Goal: Information Seeking & Learning: Find specific page/section

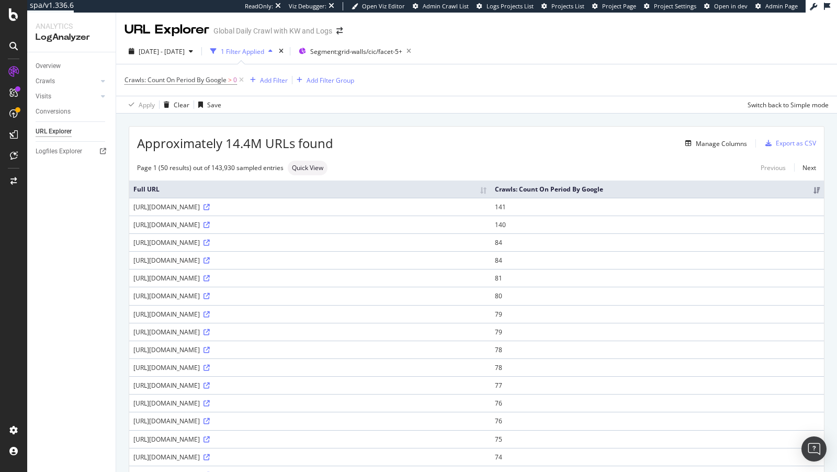
scroll to position [210, 0]
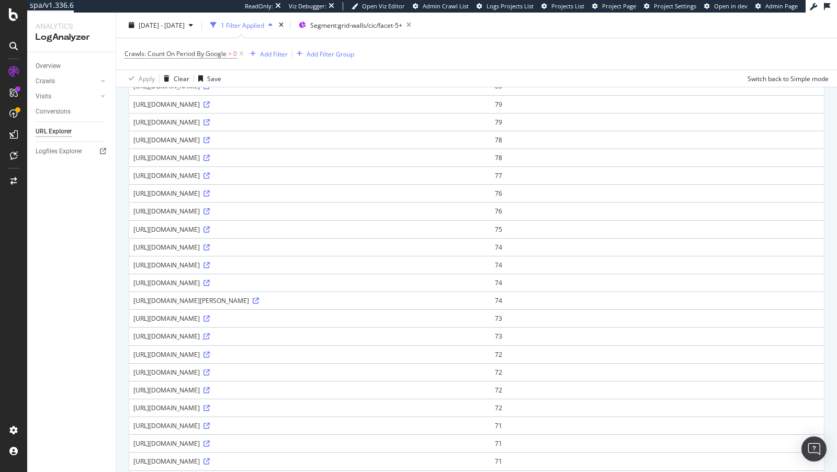
click at [210, 339] on icon at bounding box center [206, 336] width 6 height 6
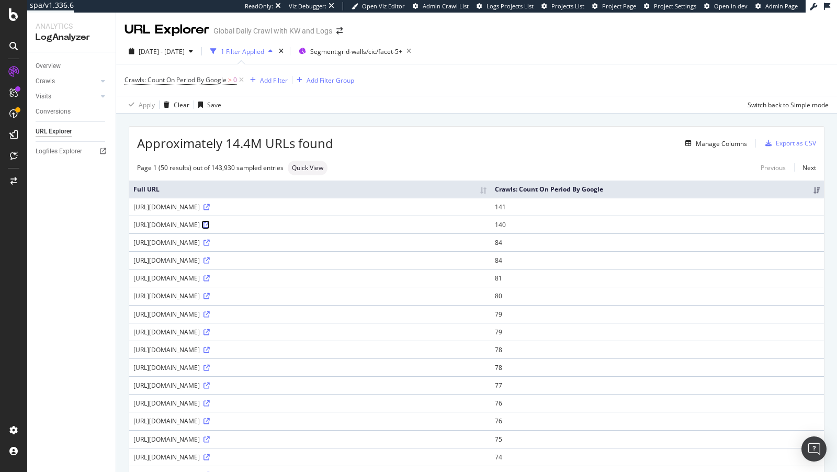
click at [210, 228] on icon at bounding box center [206, 225] width 6 height 6
click at [234, 229] on div "https://www.nike.com/w/womens-shoes-3jhlhz5e1x6z5yrp4z71muqz9j9yqz9wu1uzy7ok" at bounding box center [309, 224] width 353 height 9
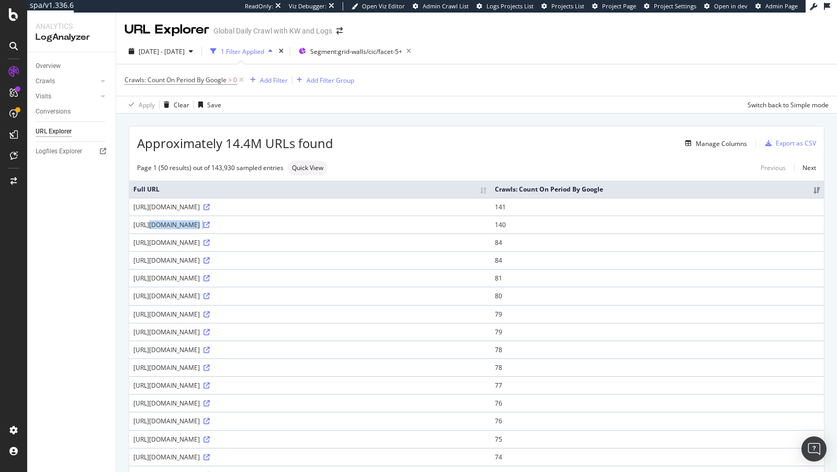
copy div "https://www.nike.com/w/womens-shoes-3jhlhz5e1x6z5yrp4z71muqz9j9yqz9wu1uzy7ok"
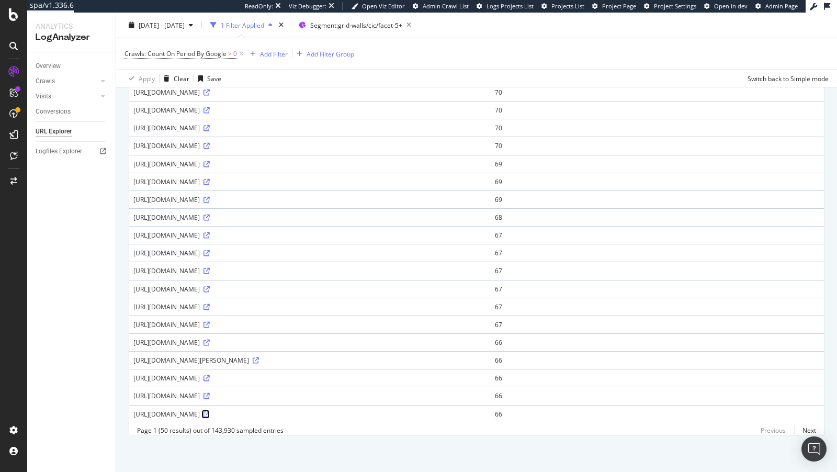
click at [202, 410] on link at bounding box center [206, 413] width 8 height 9
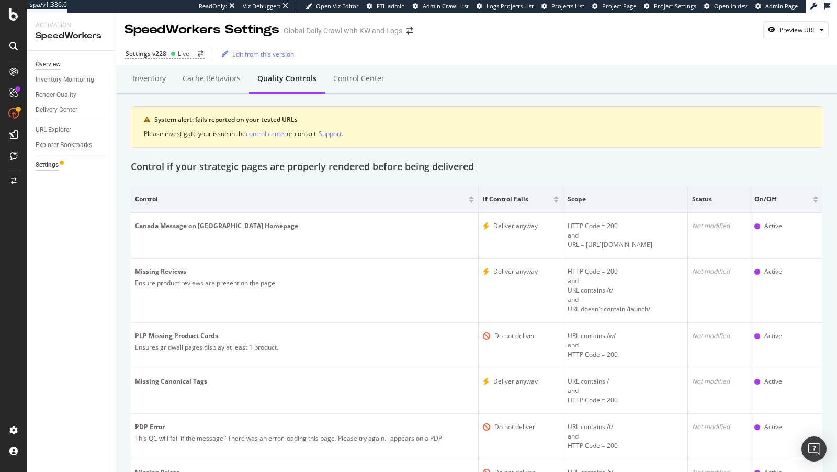
click at [49, 69] on div "Overview" at bounding box center [48, 64] width 25 height 11
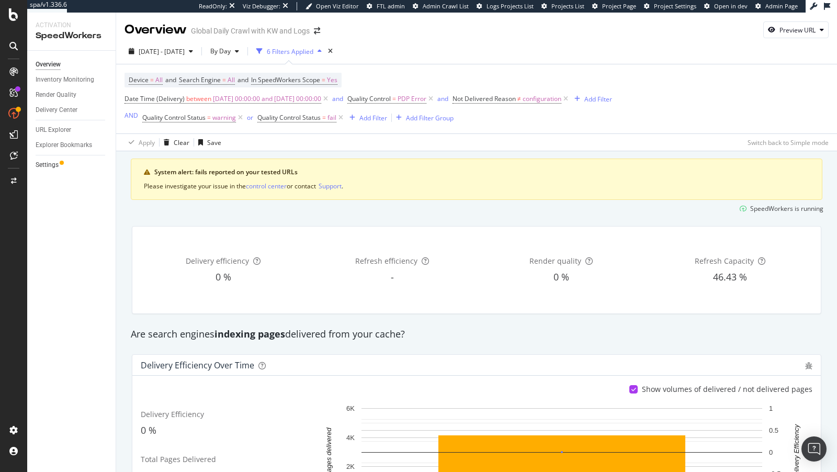
click at [62, 165] on link "Settings" at bounding box center [72, 164] width 73 height 11
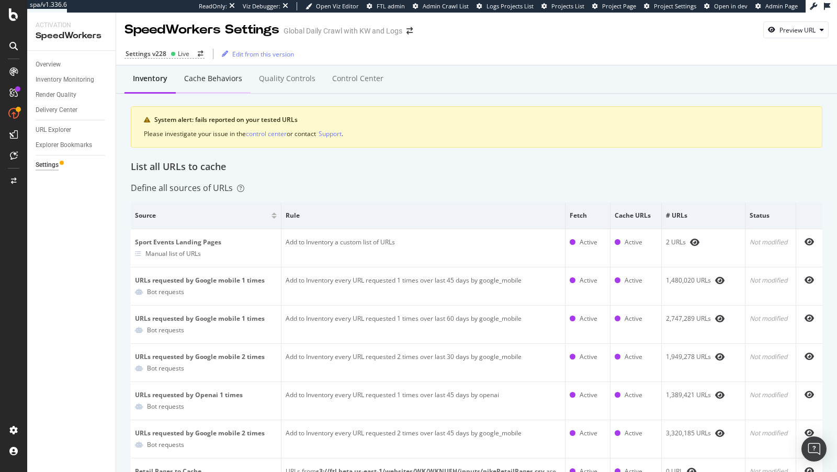
click at [216, 79] on div "Cache behaviors" at bounding box center [213, 78] width 58 height 10
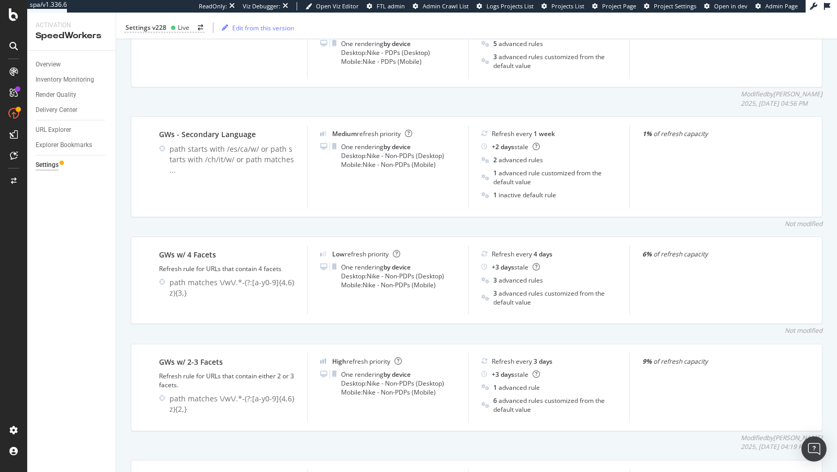
scroll to position [1301, 0]
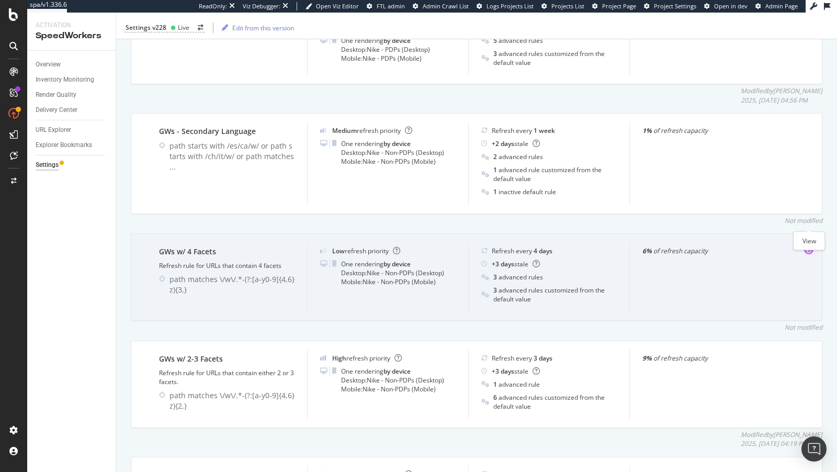
click at [804, 246] on icon "eye" at bounding box center [808, 250] width 9 height 8
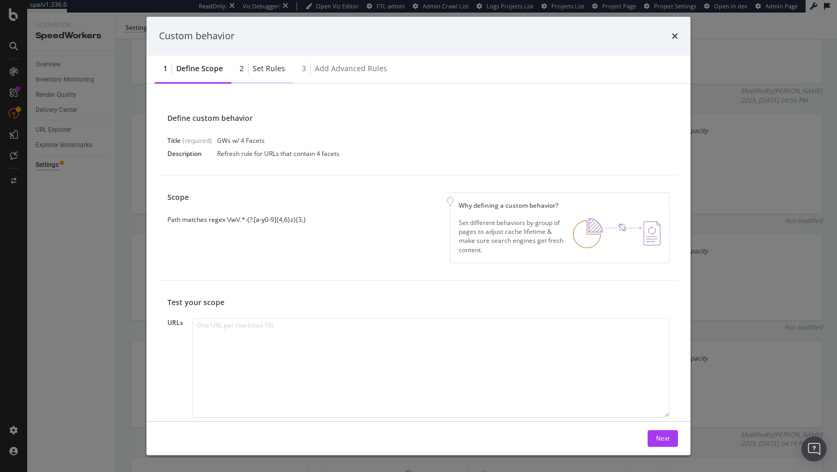
click at [275, 76] on div "2 Set rules" at bounding box center [262, 69] width 62 height 29
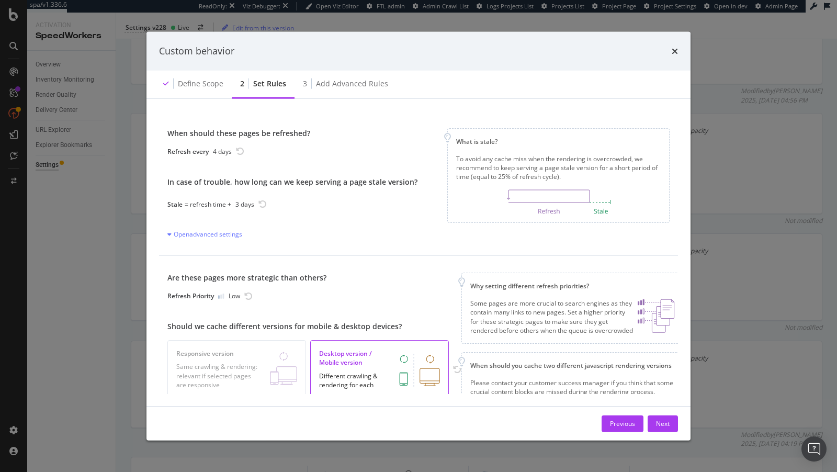
scroll to position [51, 0]
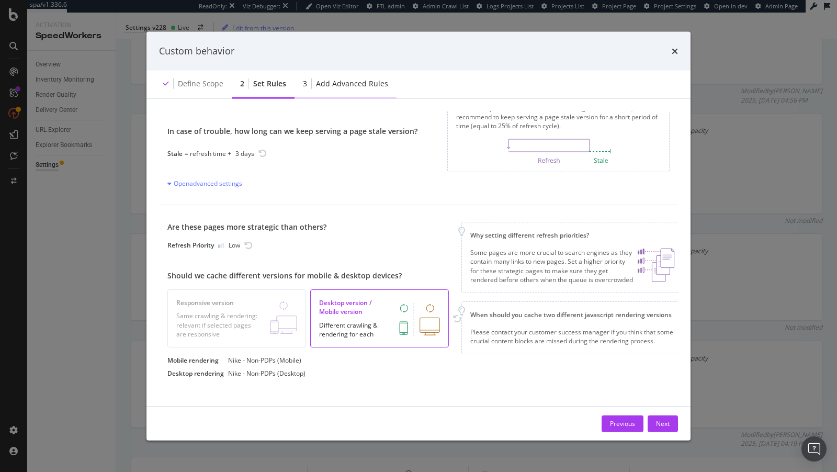
click at [328, 83] on div "Add advanced rules" at bounding box center [352, 83] width 72 height 10
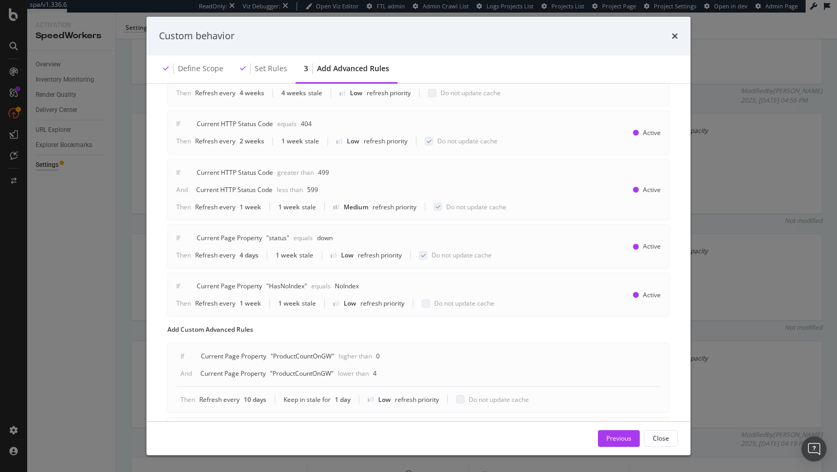
scroll to position [516, 0]
click at [127, 206] on div "Custom behavior Define scope Set rules 3 Add advanced rules Advanced rules allo…" at bounding box center [418, 236] width 837 height 472
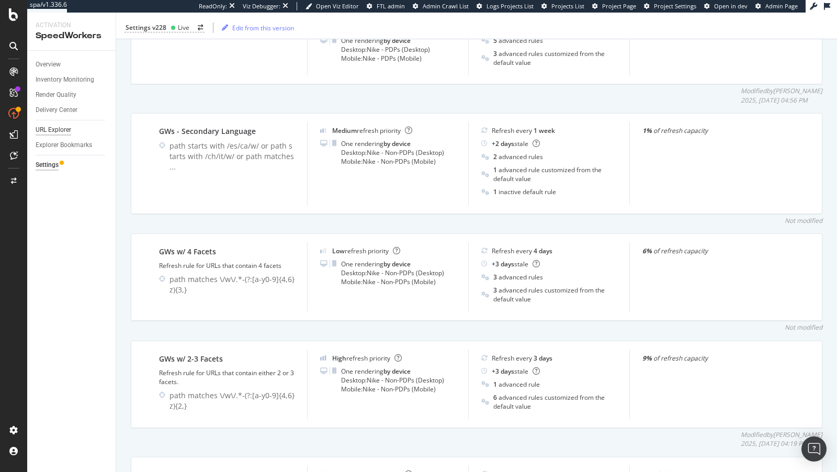
click at [58, 130] on div "URL Explorer" at bounding box center [54, 129] width 36 height 11
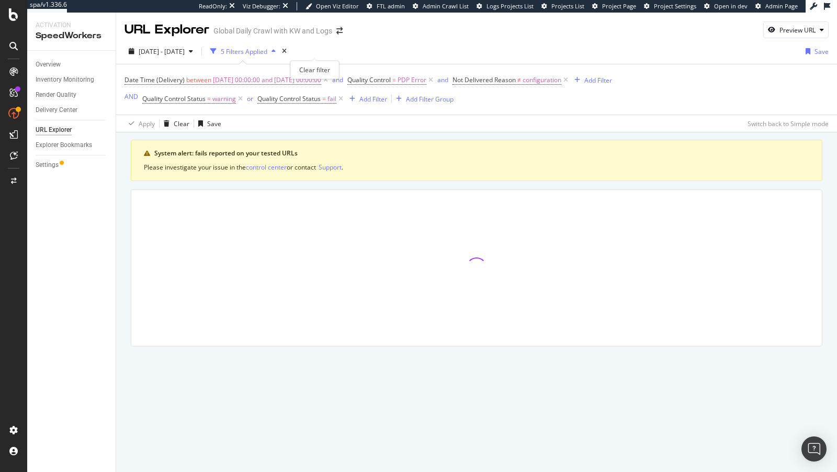
click at [289, 49] on div "times" at bounding box center [284, 51] width 9 height 10
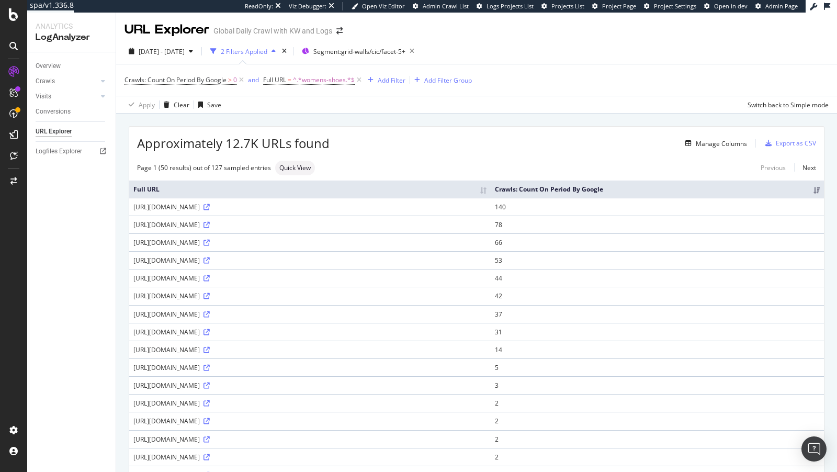
drag, startPoint x: 504, startPoint y: 348, endPoint x: 307, endPoint y: 344, distance: 196.7
click at [307, 345] on div "https://www.nike.com/w/womens-shoes-1n3adz35ylez44wh6z4942dz557pqz5e1x6z72tdlz8…" at bounding box center [309, 349] width 353 height 9
click at [210, 347] on icon at bounding box center [206, 350] width 6 height 6
click at [243, 265] on div "https://www.nike.com/us/es/w/mujeres-50-100-negro-calzado-1ix5sz1kf3iz1lstqz35y…" at bounding box center [309, 260] width 353 height 9
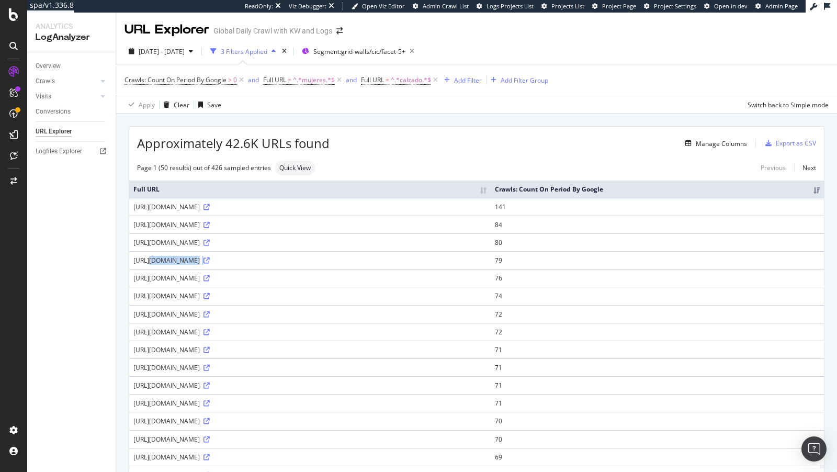
click at [243, 265] on div "https://www.nike.com/us/es/w/mujeres-50-100-negro-calzado-1ix5sz1kf3iz1lstqz35y…" at bounding box center [309, 260] width 353 height 9
copy div "https://www.nike.com/us/es/w/mujeres-50-100-negro-calzado-1ix5sz1kf3iz1lstqz35y…"
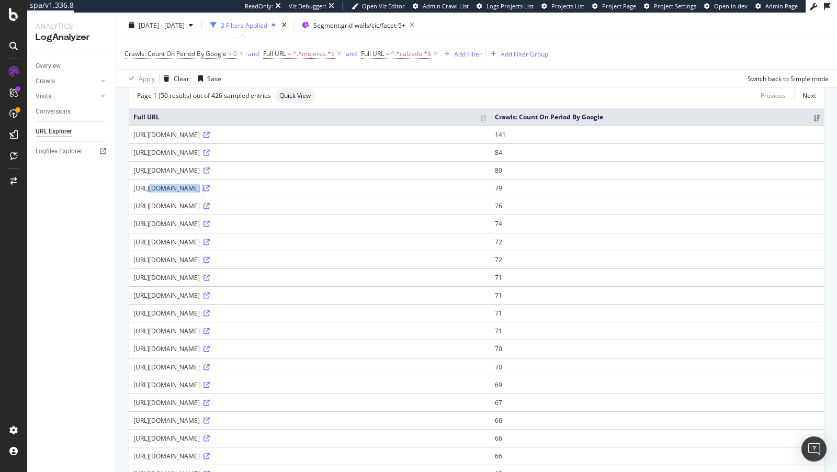
scroll to position [132, 0]
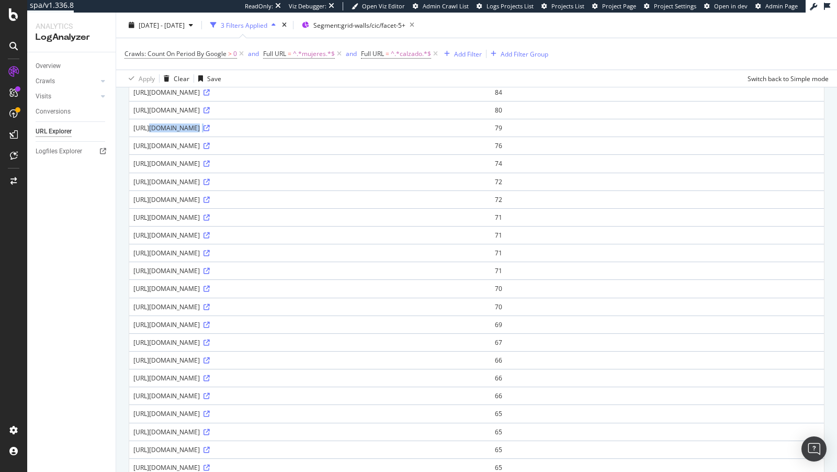
drag, startPoint x: 198, startPoint y: 374, endPoint x: 107, endPoint y: 372, distance: 90.5
click at [107, 372] on div "Analytics LogAnalyzer Overview Crawls Daily Distribution Segments Distribution …" at bounding box center [432, 242] width 810 height 459
click at [159, 329] on div "https://www.nike.com/us/es/w/mujeres-calzado-1ef98z1ix5sz1kgvz1lstqz1v79xz35yle…" at bounding box center [309, 324] width 353 height 9
drag, startPoint x: 132, startPoint y: 364, endPoint x: 201, endPoint y: 377, distance: 70.1
click at [201, 333] on td "https://www.nike.com/us/es/w/mujeres-calzado-1ef98z1ix5sz1kgvz1lstqz1v79xz35yle…" at bounding box center [309, 324] width 361 height 18
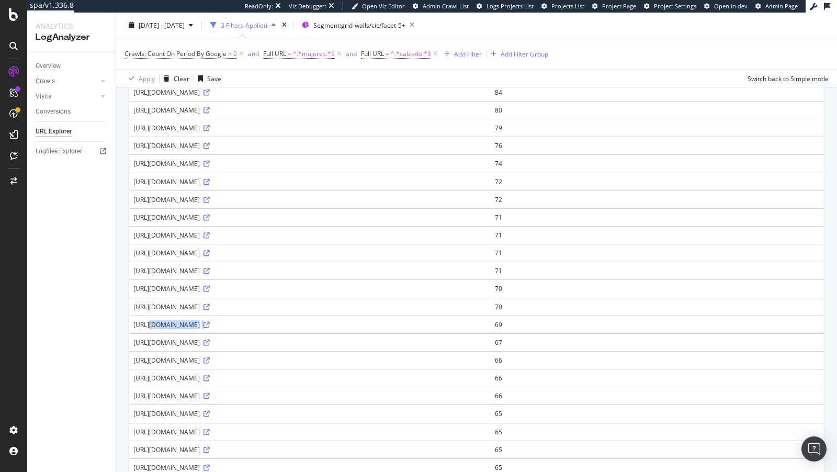
copy div "https://www.nike.com/us/es/w/mujeres-calzado-1ef98z1ix5sz1kgvz1lstqz1v79xz35yle…"
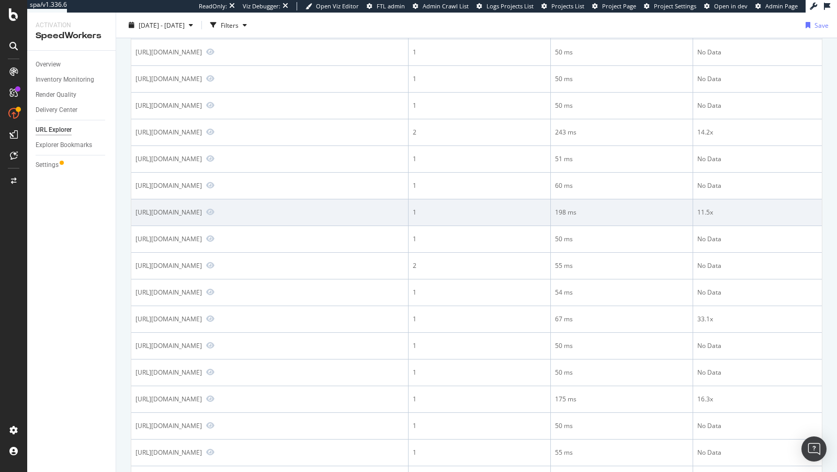
scroll to position [435, 0]
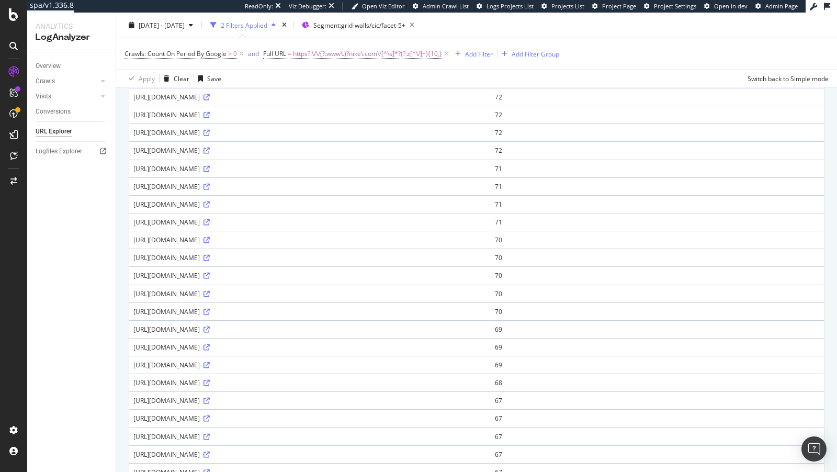
scroll to position [395, 0]
